Goal: Find specific page/section: Find specific page/section

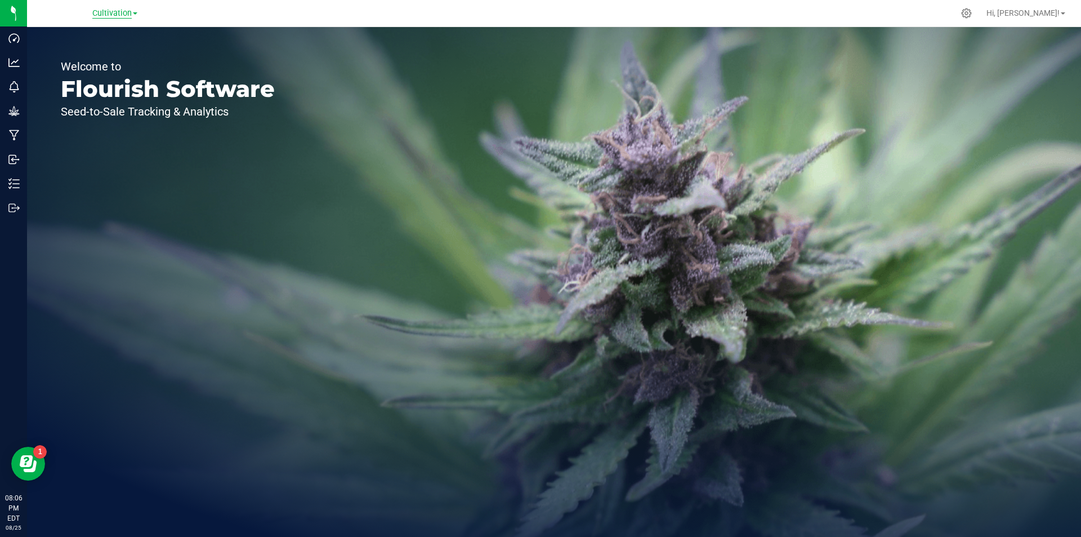
click at [106, 16] on span "Cultivation" at bounding box center [111, 13] width 39 height 10
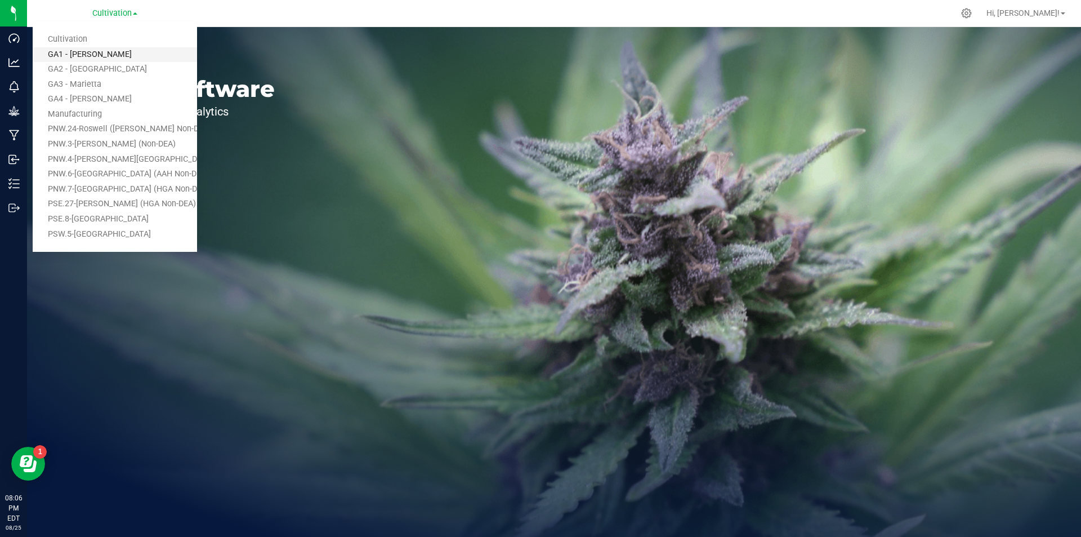
click at [105, 58] on link "GA1 - [PERSON_NAME]" at bounding box center [115, 54] width 164 height 15
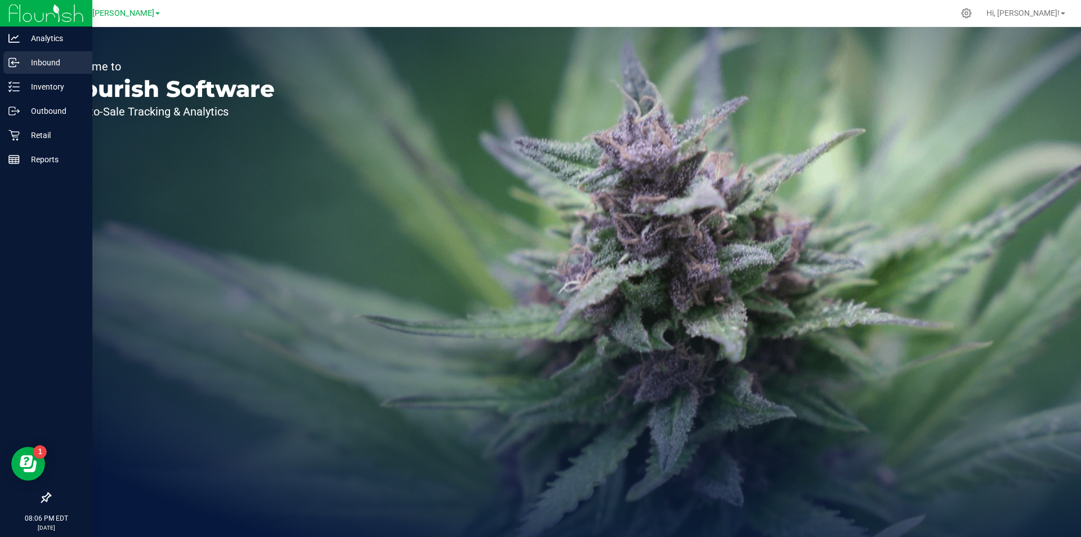
click at [44, 75] on link "Inbound" at bounding box center [46, 63] width 92 height 24
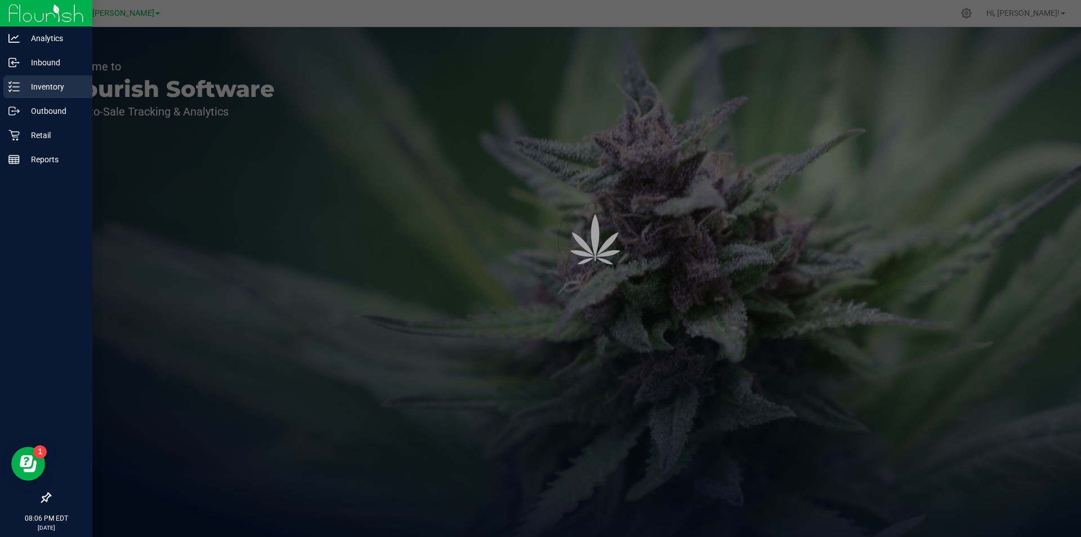
click at [48, 88] on p "Inventory" at bounding box center [54, 87] width 68 height 14
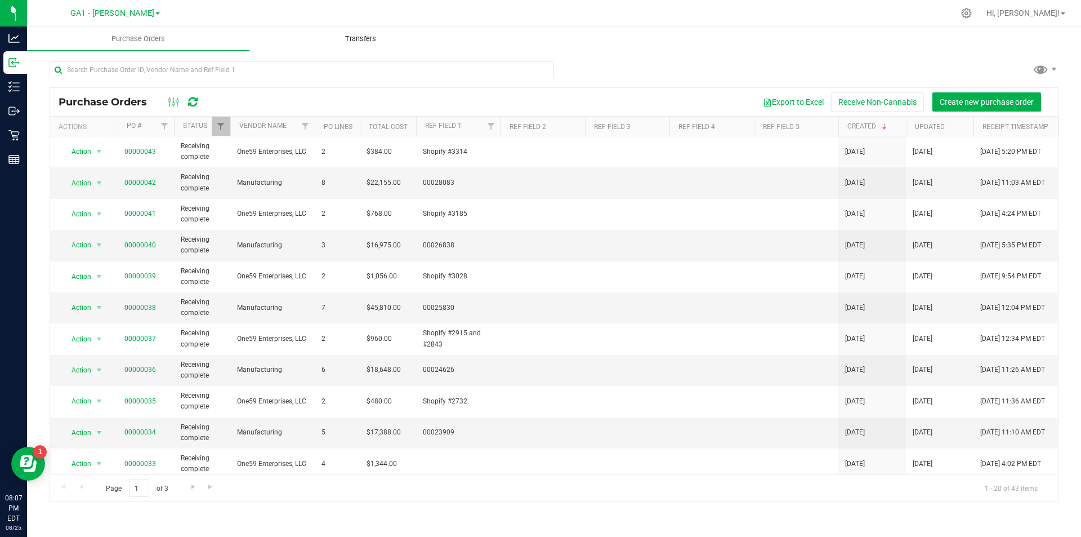
click at [359, 41] on span "Transfers" at bounding box center [360, 39] width 61 height 10
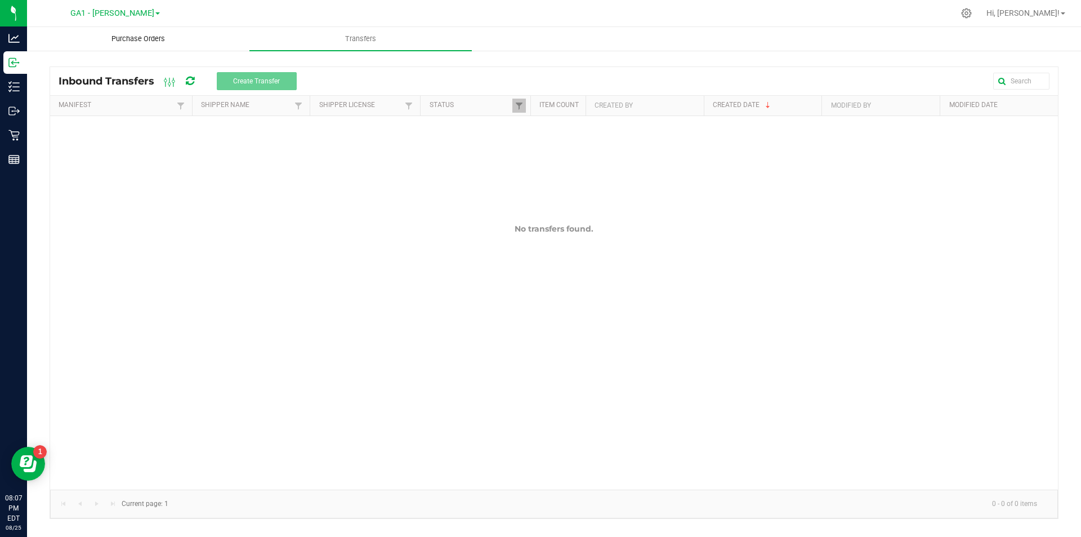
click at [141, 36] on span "Purchase Orders" at bounding box center [138, 39] width 84 height 10
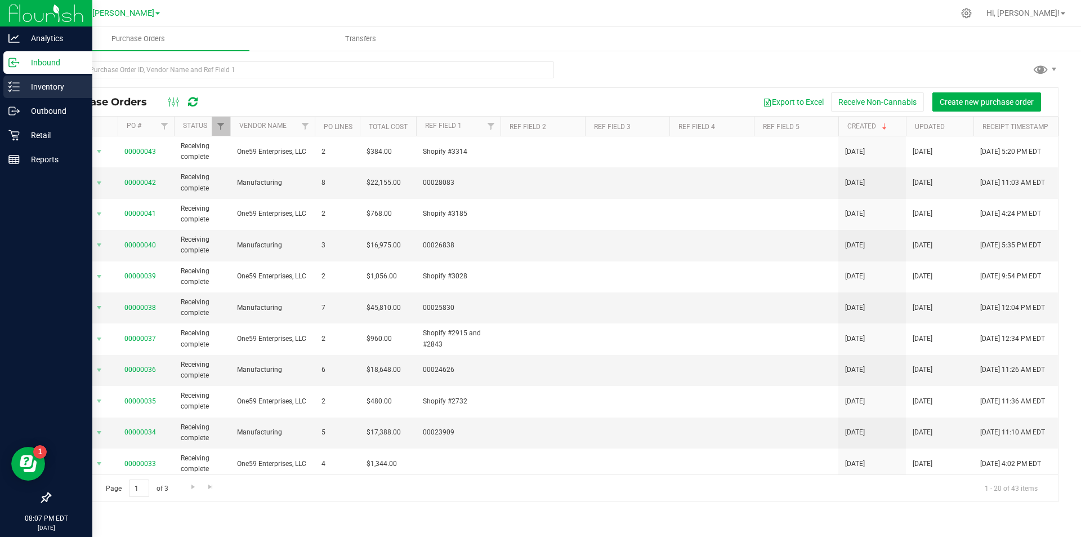
click at [14, 90] on icon at bounding box center [13, 86] width 11 height 11
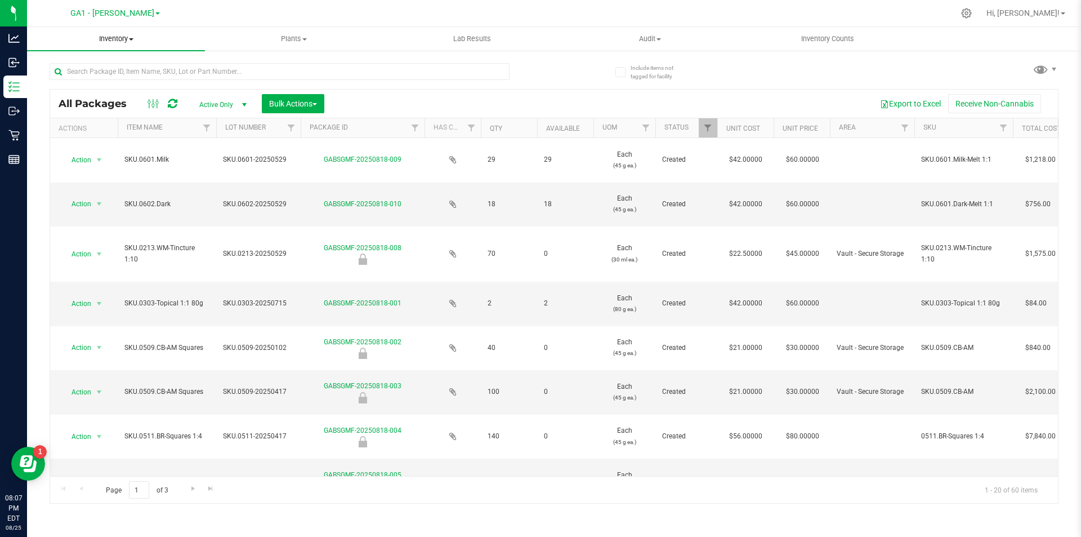
click at [142, 41] on span "Inventory" at bounding box center [116, 39] width 178 height 10
click at [133, 41] on span "Inventory" at bounding box center [116, 39] width 178 height 10
click at [87, 69] on span "All packages" at bounding box center [65, 68] width 77 height 10
